Goal: Task Accomplishment & Management: Manage account settings

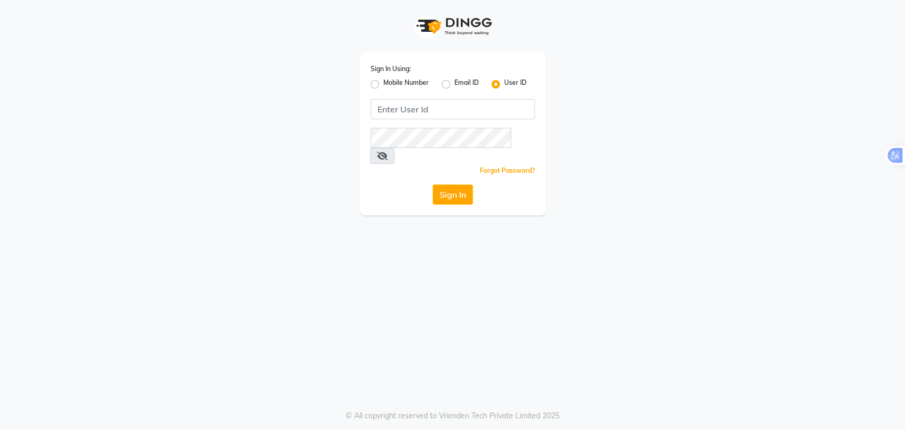
click at [389, 80] on label "Mobile Number" at bounding box center [406, 84] width 46 height 13
click at [389, 80] on input "Mobile Number" at bounding box center [386, 81] width 7 height 7
radio input "true"
radio input "false"
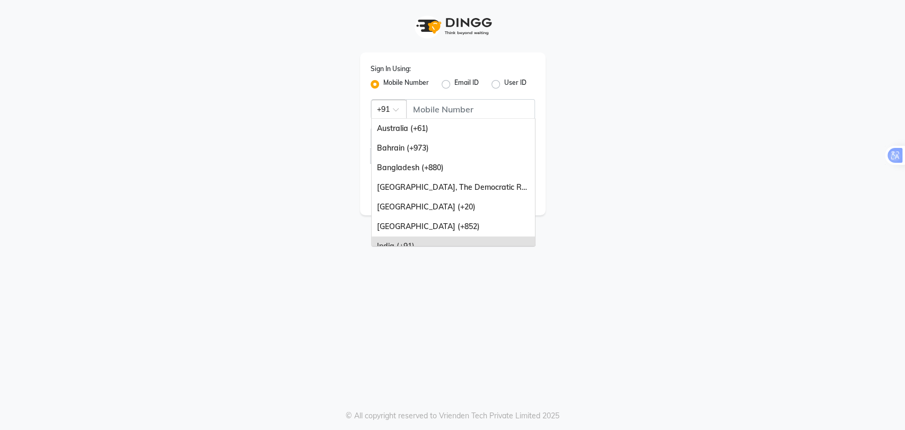
click at [394, 111] on span at bounding box center [399, 112] width 13 height 11
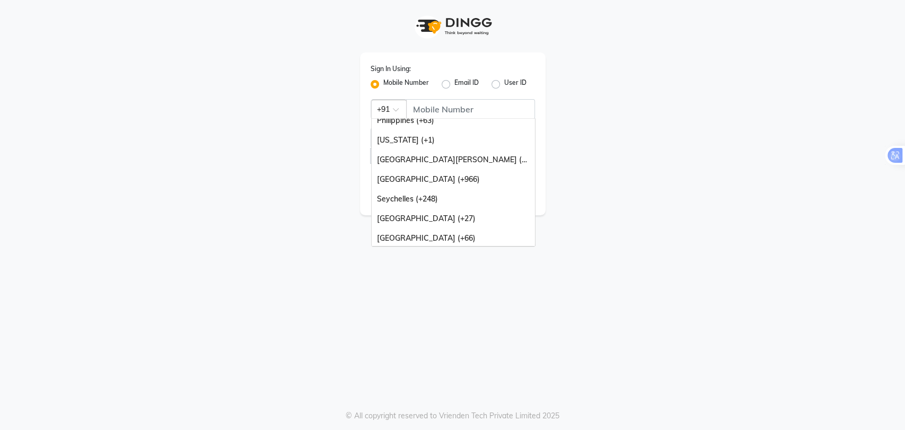
scroll to position [265, 0]
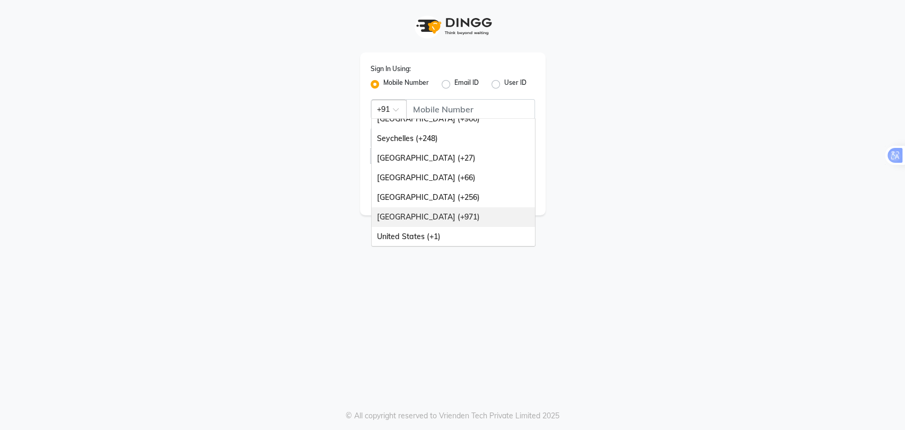
click at [433, 216] on div "[GEOGRAPHIC_DATA] (+971)" at bounding box center [453, 217] width 163 height 20
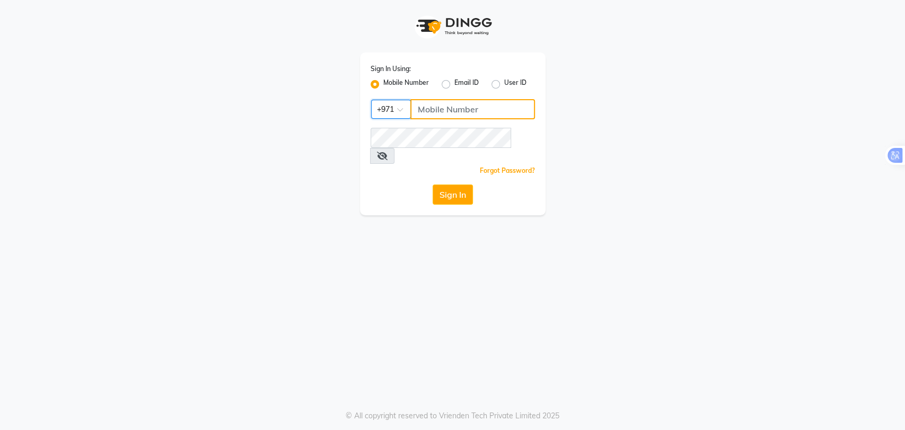
click at [449, 106] on input "Username" at bounding box center [472, 109] width 125 height 20
type input "2"
type input "502560728"
click at [402, 184] on div "Sign In" at bounding box center [453, 194] width 164 height 20
click at [462, 184] on button "Sign In" at bounding box center [453, 194] width 40 height 20
